Goal: Check status: Check status

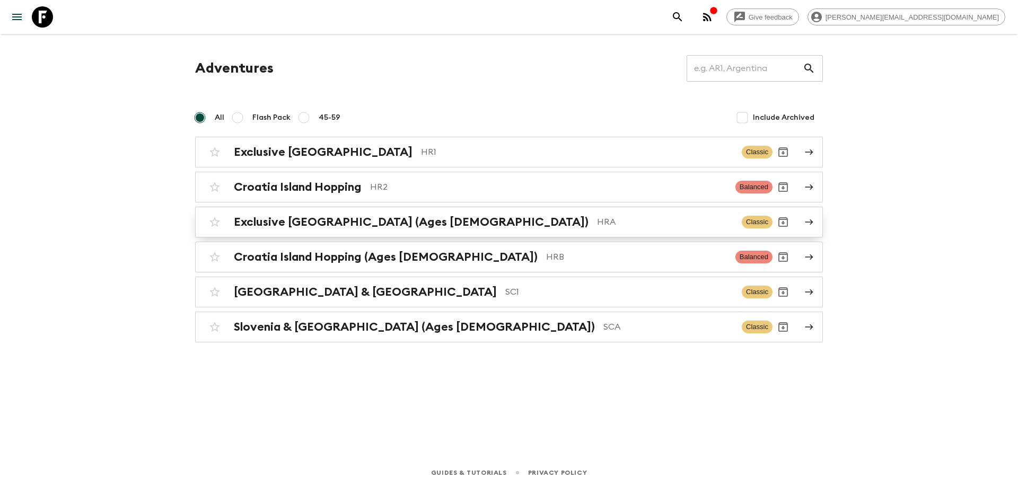
click at [597, 226] on p "HRA" at bounding box center [665, 222] width 136 height 13
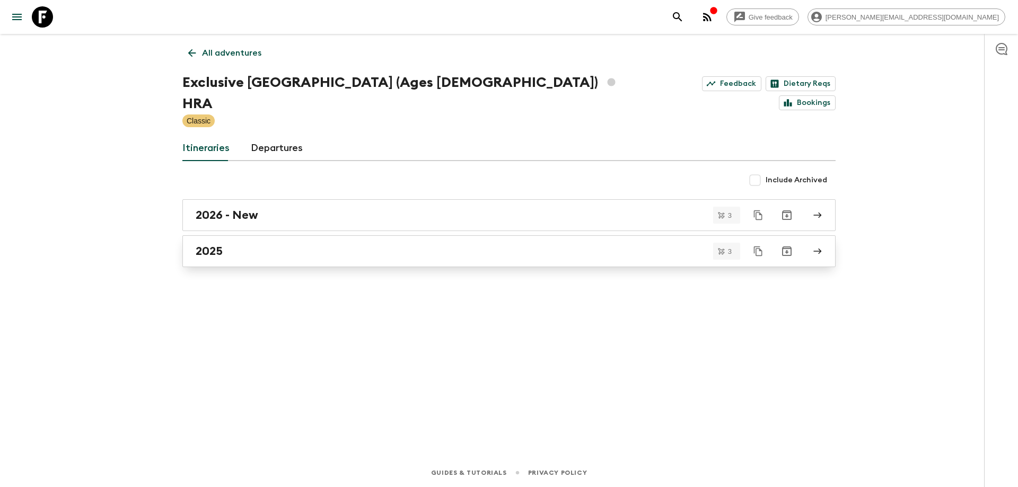
click at [321, 244] on div "2025" at bounding box center [499, 251] width 606 height 14
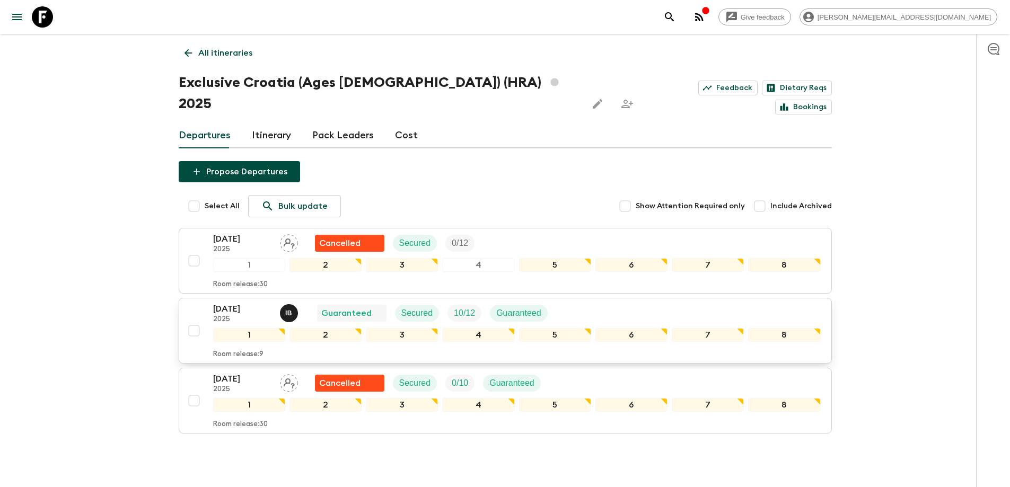
click at [598, 303] on div "[DATE] 2025 I B Guaranteed Secured 10 / 12 Guaranteed" at bounding box center [516, 313] width 607 height 21
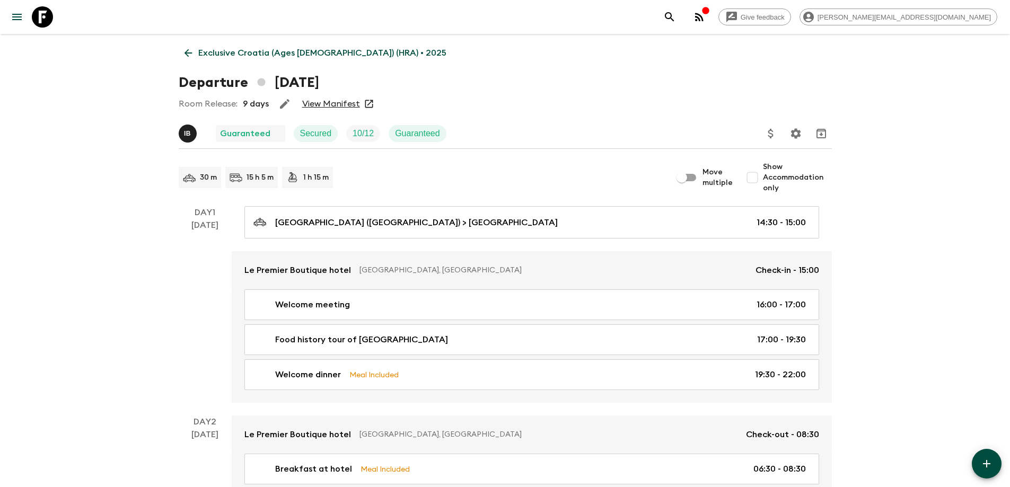
click at [320, 107] on link "View Manifest" at bounding box center [331, 104] width 58 height 11
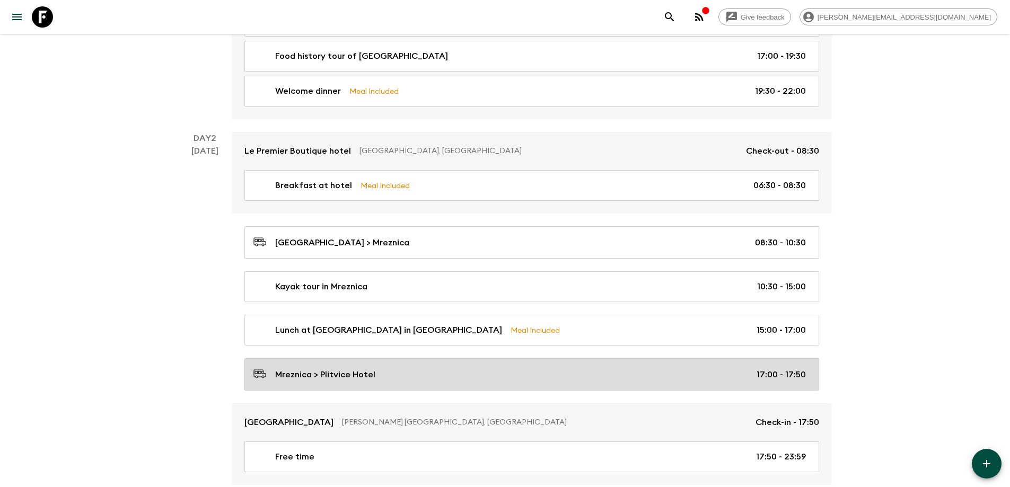
scroll to position [424, 0]
